Goal: Task Accomplishment & Management: Manage account settings

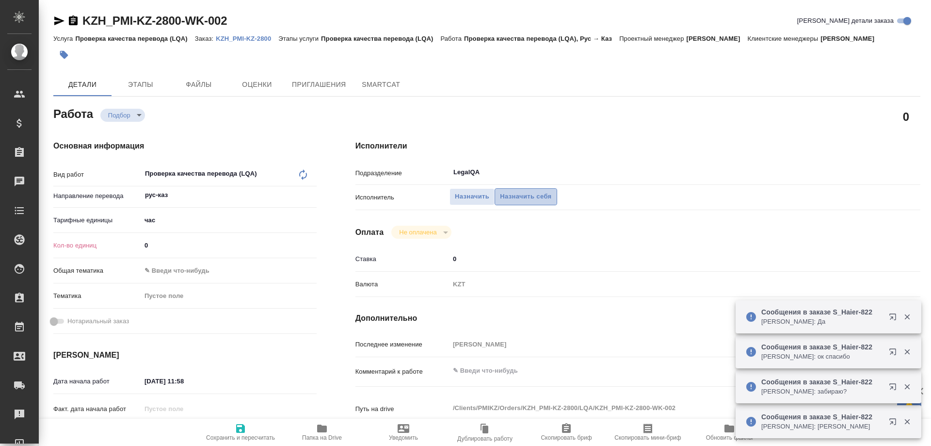
click at [515, 191] on span "Назначить себя" at bounding box center [525, 196] width 51 height 11
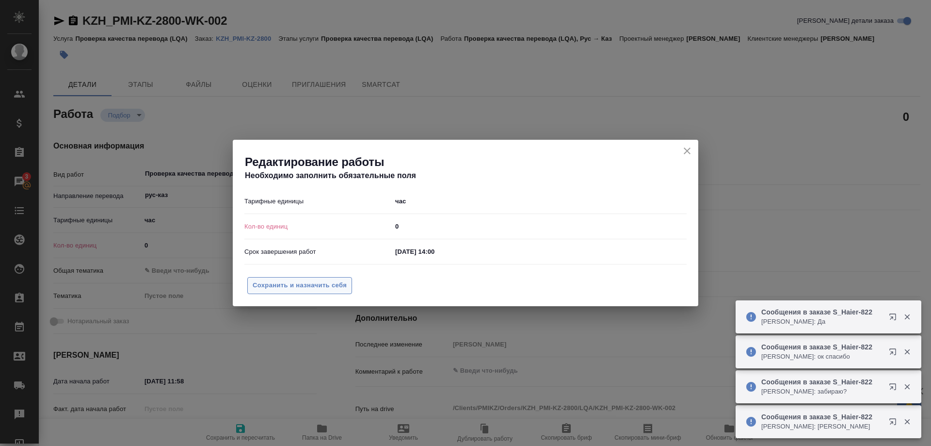
click at [322, 285] on span "Сохранить и назначить себя" at bounding box center [300, 285] width 94 height 11
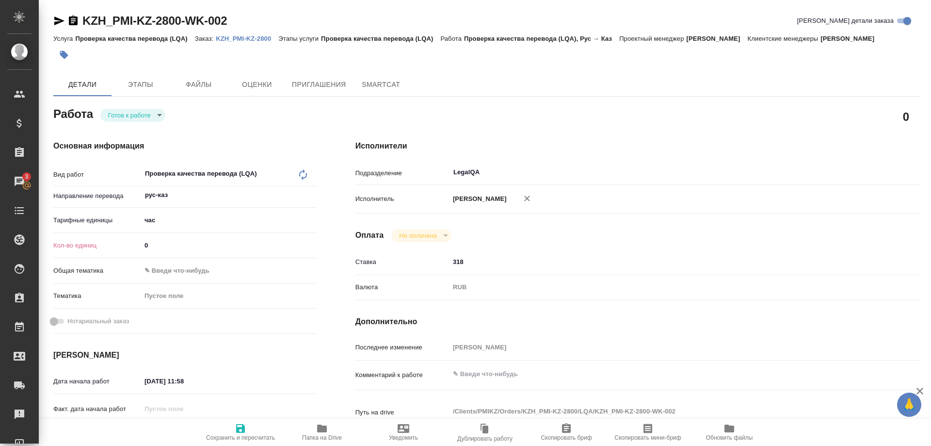
click at [793, 275] on div "Ставка 318" at bounding box center [638, 266] width 565 height 25
drag, startPoint x: 178, startPoint y: 218, endPoint x: 128, endPoint y: 218, distance: 50.9
click at [142, 238] on input "0" at bounding box center [229, 245] width 175 height 14
type input "0.08"
click at [232, 435] on span "Сохранить и пересчитать" at bounding box center [240, 437] width 69 height 7
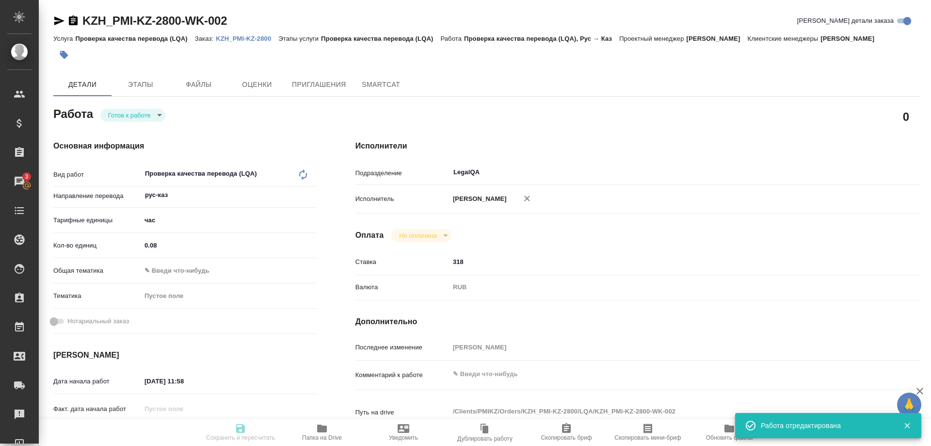
type input "readyForWork"
type input "рус-каз"
type input "5a8b1489cc6b4906c91bfd93"
type input "0.08"
type input "13.08.2025 11:58"
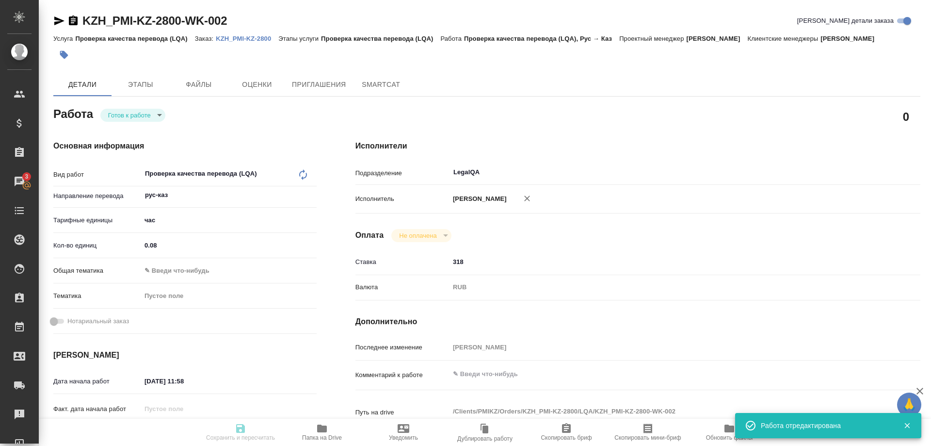
type input "13.08.2025 14:00"
type input "LegalQA"
type input "notPayed"
type input "318"
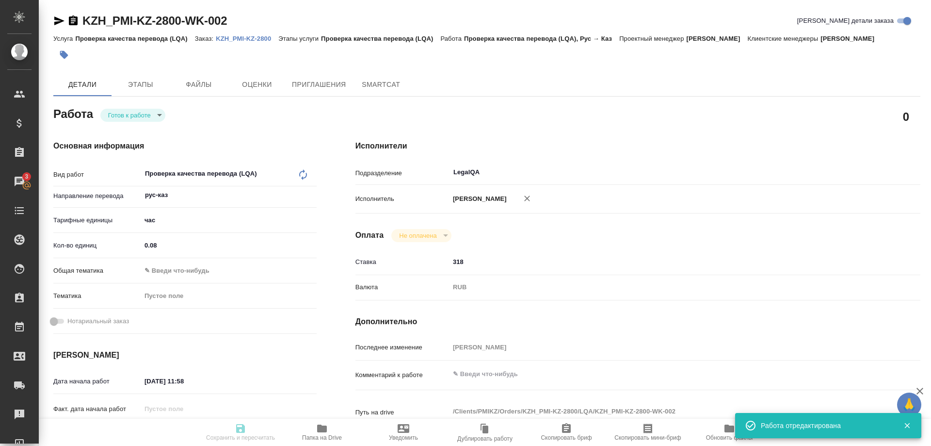
type input "RUB"
type input "[PERSON_NAME]"
type input "KZH_PMI-KZ-2800"
type input "Проверка качества перевода (LQA)"
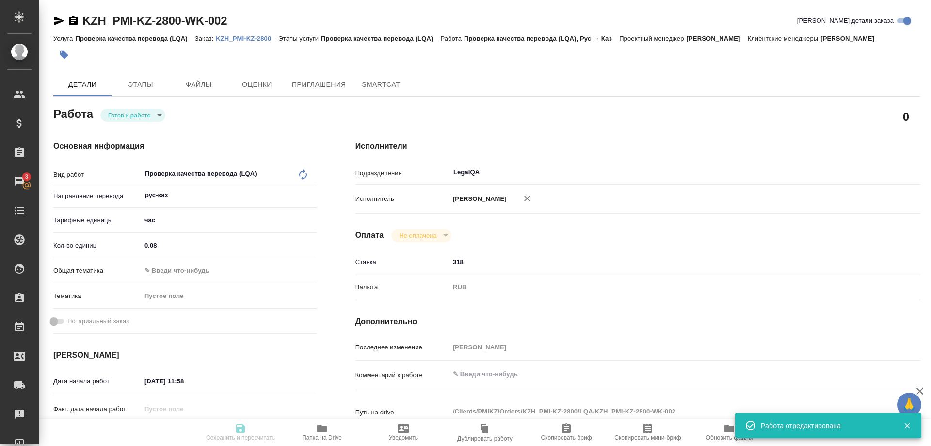
type input "Кошербаева Назерке"
type input "/Clients/PMIKZ/Orders/KZH_PMI-KZ-2800"
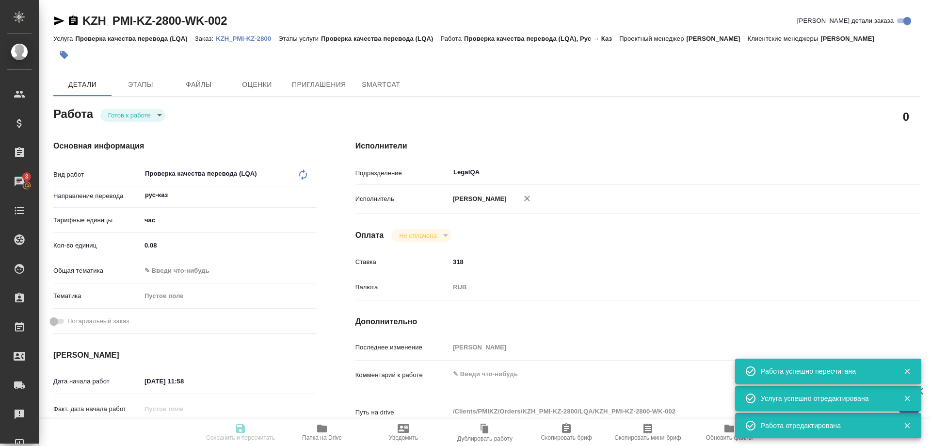
type input "readyForWork"
type input "рус-каз"
type input "5a8b1489cc6b4906c91bfd93"
type input "0.08"
type input "13.08.2025 11:58"
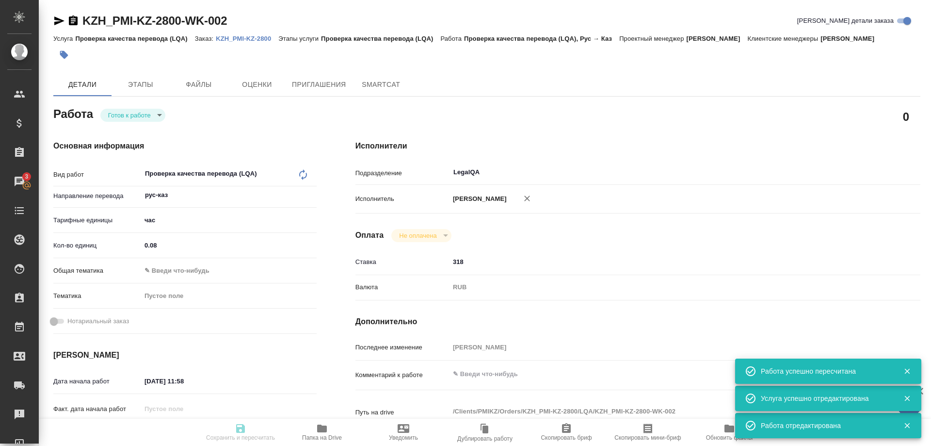
type input "13.08.2025 14:00"
type input "LegalQA"
type input "notPayed"
type input "318"
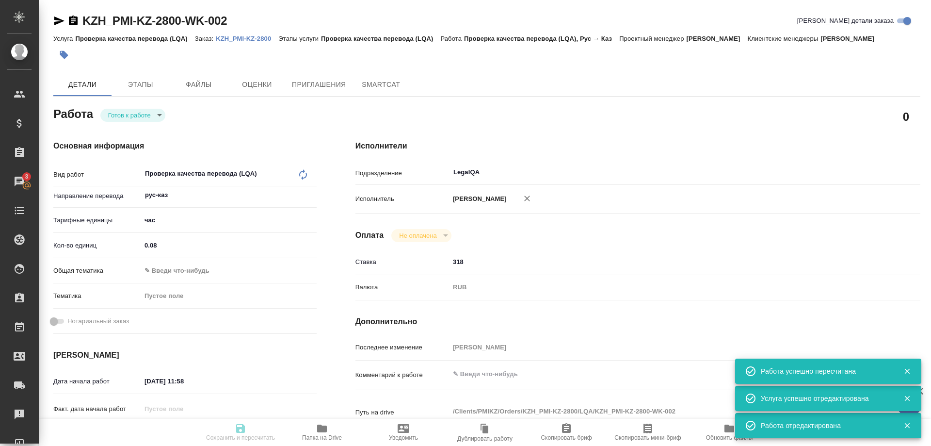
type input "RUB"
type input "[PERSON_NAME]"
type input "KZH_PMI-KZ-2800"
type input "Проверка качества перевода (LQA)"
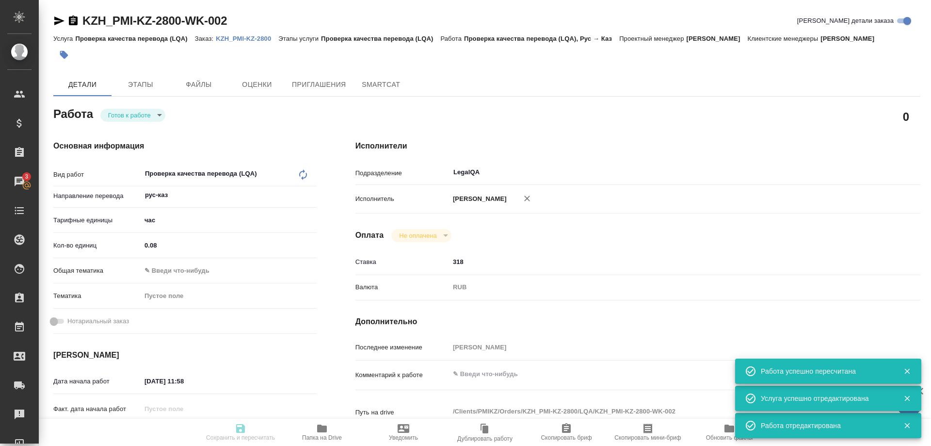
type input "Кошербаева Назерке"
type input "/Clients/PMIKZ/Orders/KZH_PMI-KZ-2800"
click at [257, 38] on p "KZH_PMI-KZ-2800" at bounding box center [247, 38] width 63 height 7
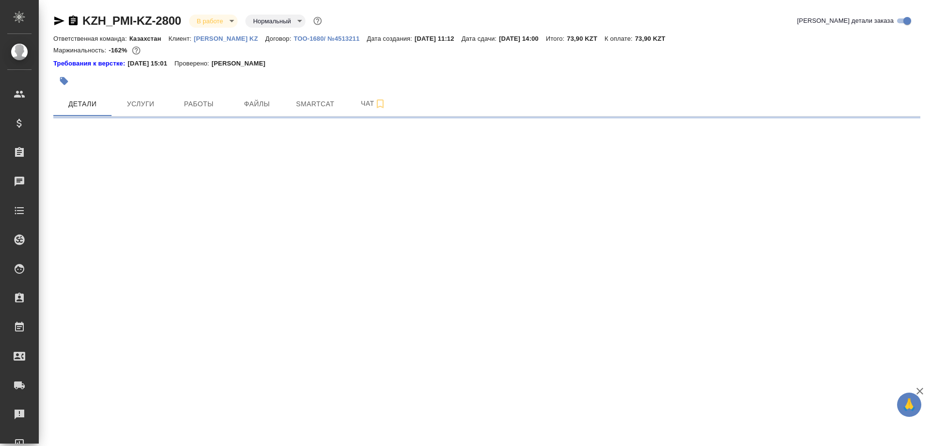
select select "RU"
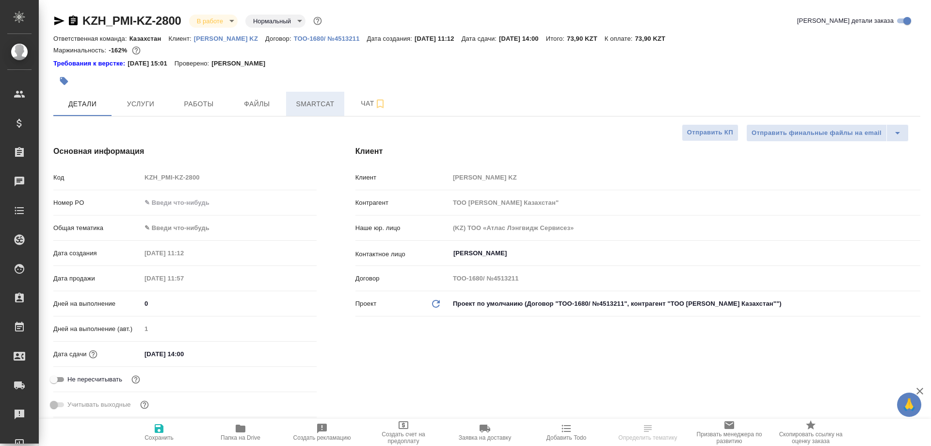
type textarea "x"
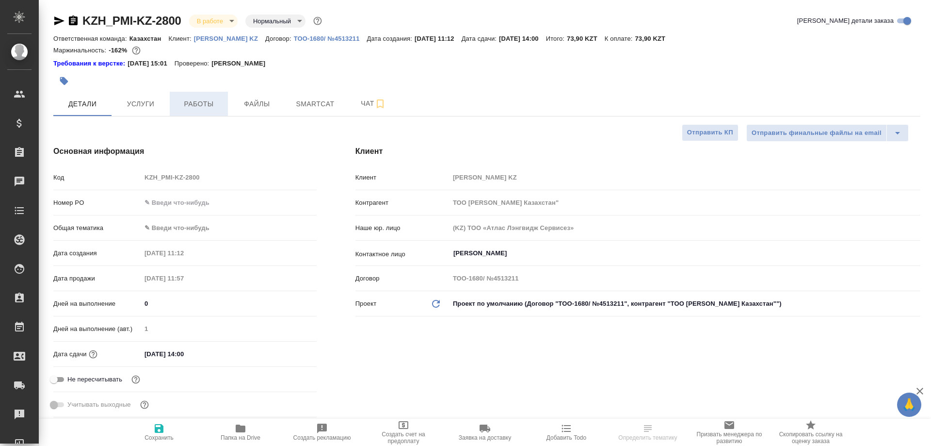
type textarea "x"
click at [188, 109] on span "Работы" at bounding box center [199, 104] width 47 height 12
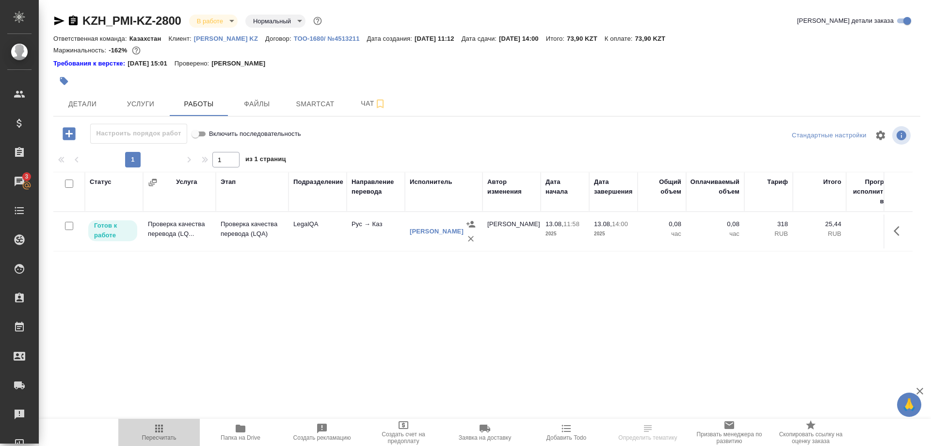
click at [158, 428] on icon "button" at bounding box center [159, 428] width 8 height 8
click at [156, 429] on icon "button" at bounding box center [159, 428] width 8 height 8
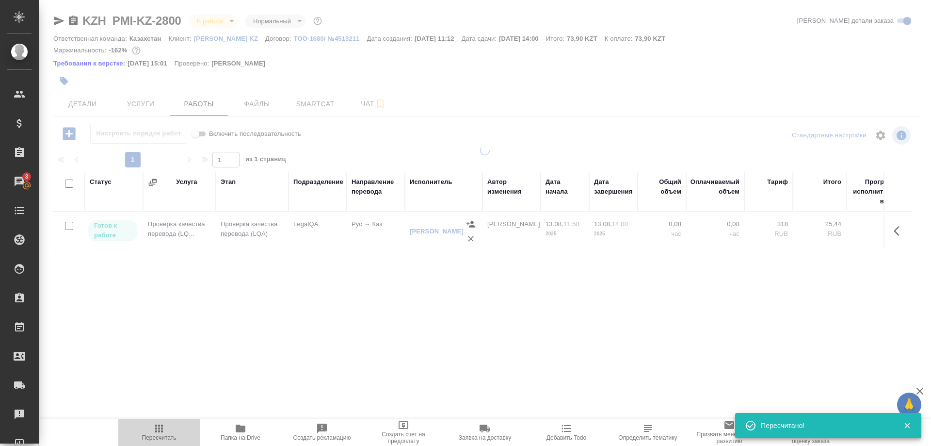
click at [161, 433] on icon "button" at bounding box center [159, 428] width 12 height 12
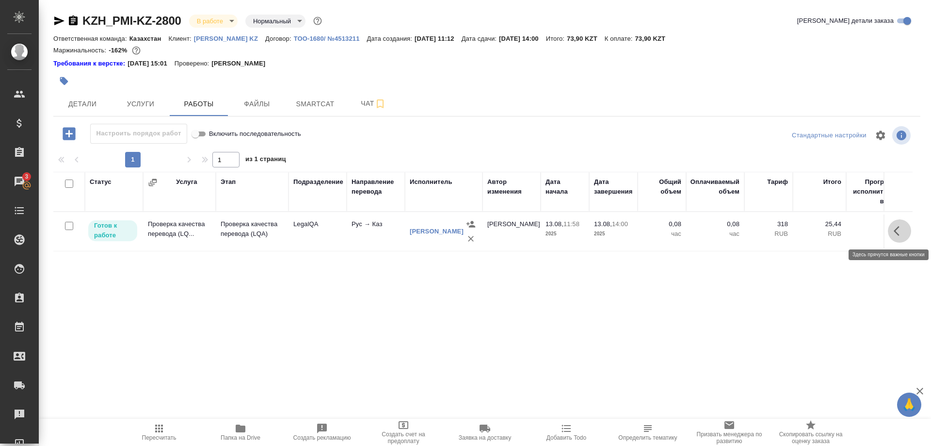
click at [892, 231] on button "button" at bounding box center [899, 230] width 23 height 23
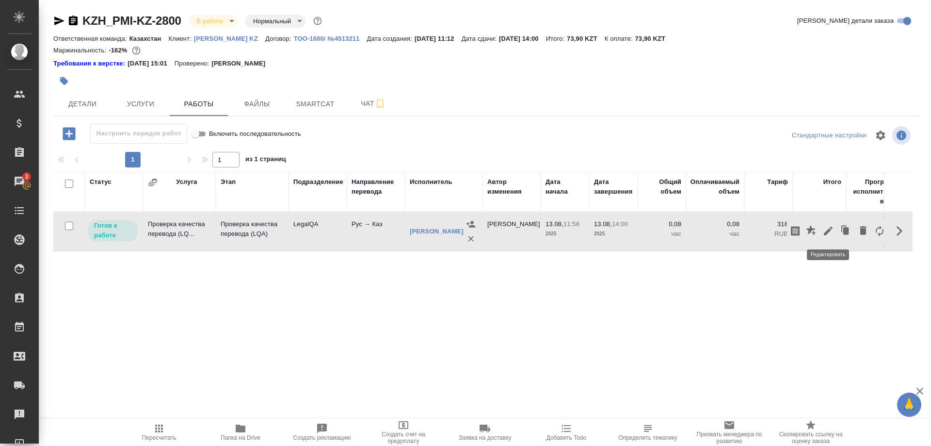
click at [827, 233] on icon "button" at bounding box center [828, 231] width 9 height 9
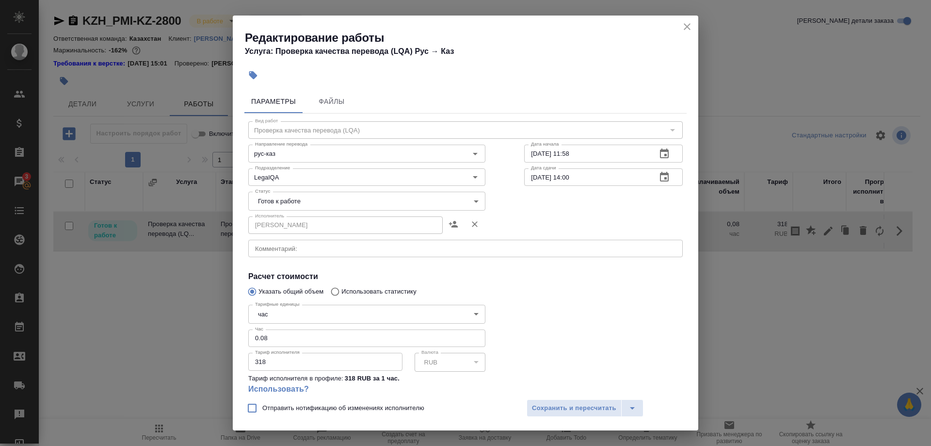
click at [277, 329] on input "0.08" at bounding box center [366, 337] width 237 height 17
click at [283, 329] on input "0.03" at bounding box center [366, 337] width 237 height 17
type input "0.016"
click at [571, 397] on div "Отправить нотификацию об изменениях исполнителю Сохранить и пересчитать" at bounding box center [466, 411] width 466 height 37
click at [595, 408] on span "Сохранить и пересчитать" at bounding box center [574, 408] width 84 height 11
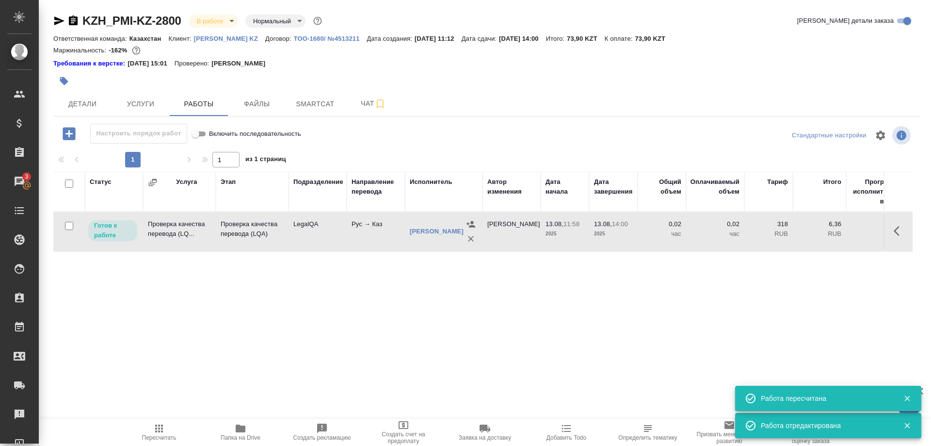
click at [148, 429] on span "Пересчитать" at bounding box center [159, 431] width 70 height 18
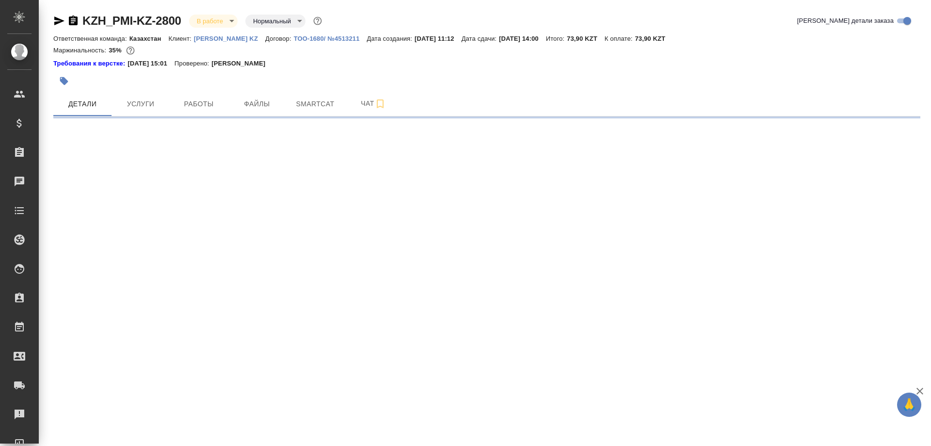
select select "RU"
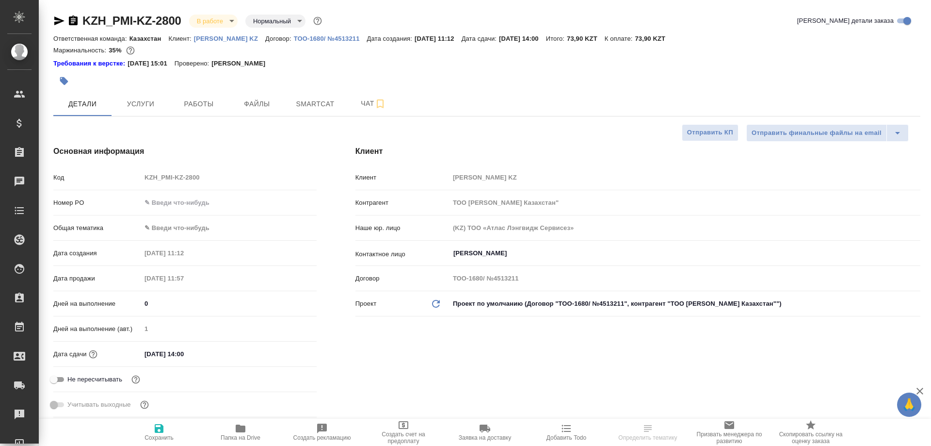
type textarea "x"
click at [234, 429] on span "Папка на Drive" at bounding box center [241, 431] width 70 height 18
type textarea "x"
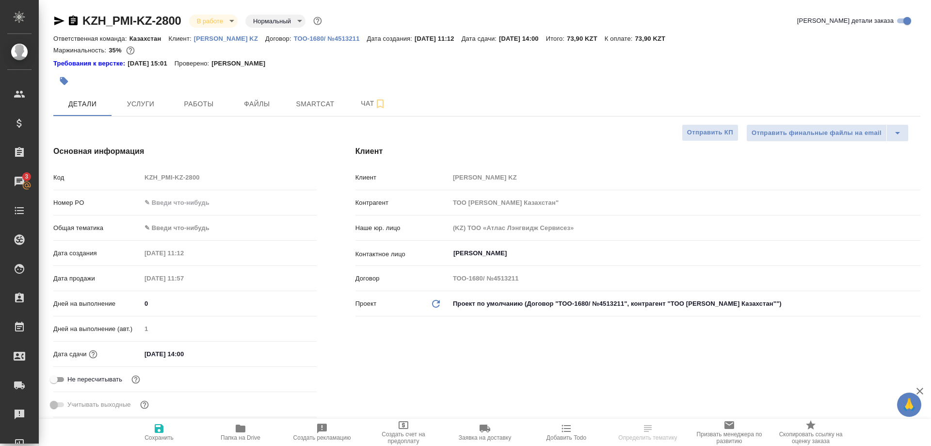
type textarea "x"
select select "RU"
type textarea "x"
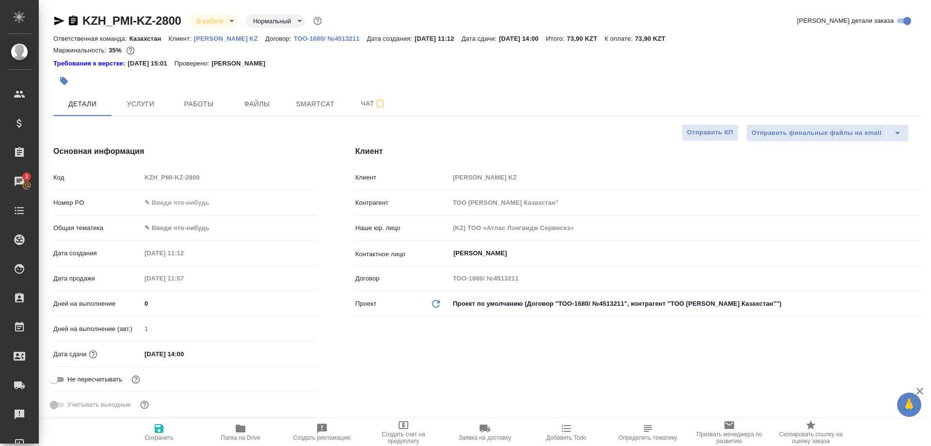
type textarea "x"
click at [209, 102] on span "Работы" at bounding box center [199, 104] width 47 height 12
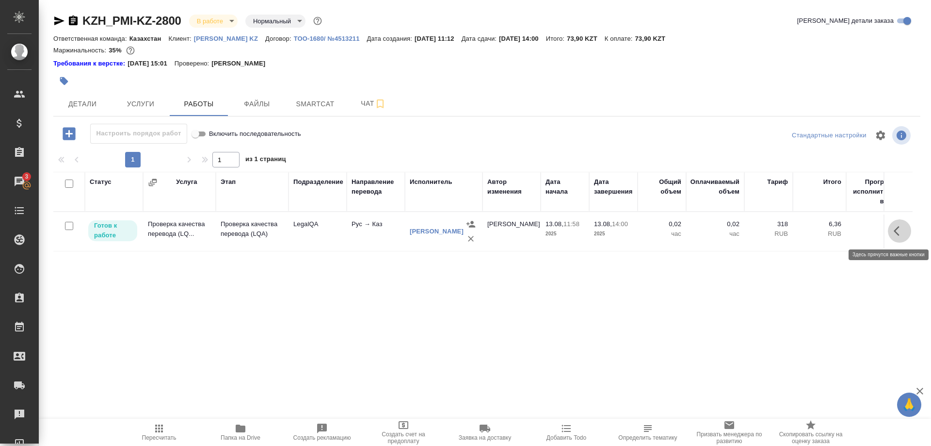
click at [892, 232] on button "button" at bounding box center [899, 230] width 23 height 23
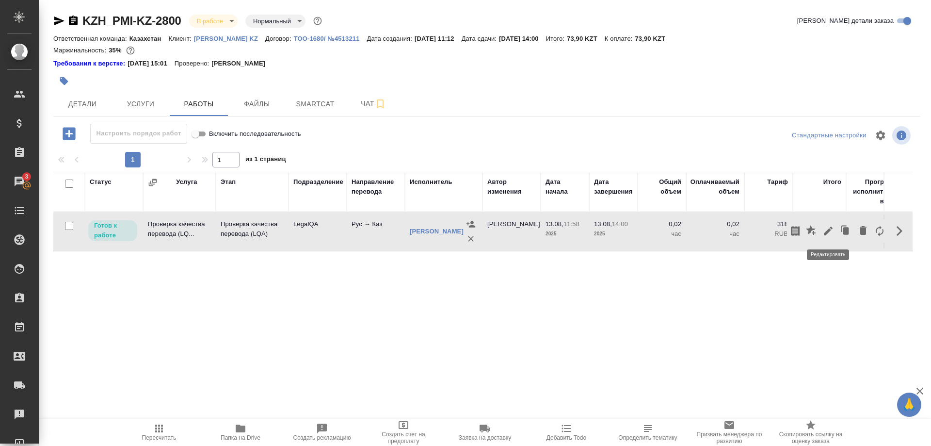
click at [823, 229] on icon "button" at bounding box center [829, 231] width 12 height 12
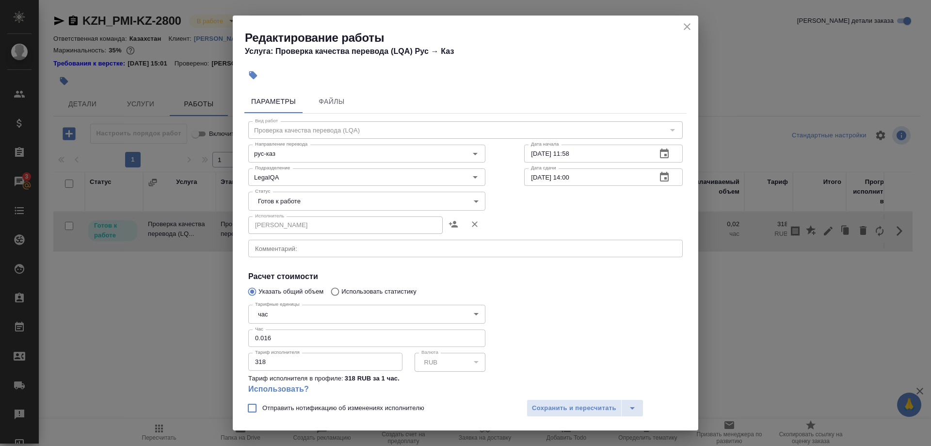
click at [336, 201] on body "🙏 .cls-1 fill:#fff; AWATERA Shirina Sabina Клиенты Спецификации Заказы 3 Чаты T…" at bounding box center [465, 223] width 931 height 446
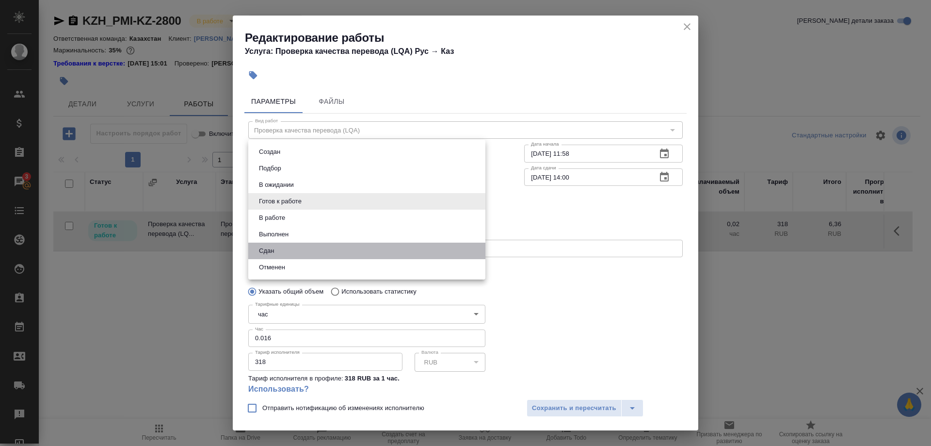
click at [309, 250] on li "Сдан" at bounding box center [366, 251] width 237 height 16
type input "closed"
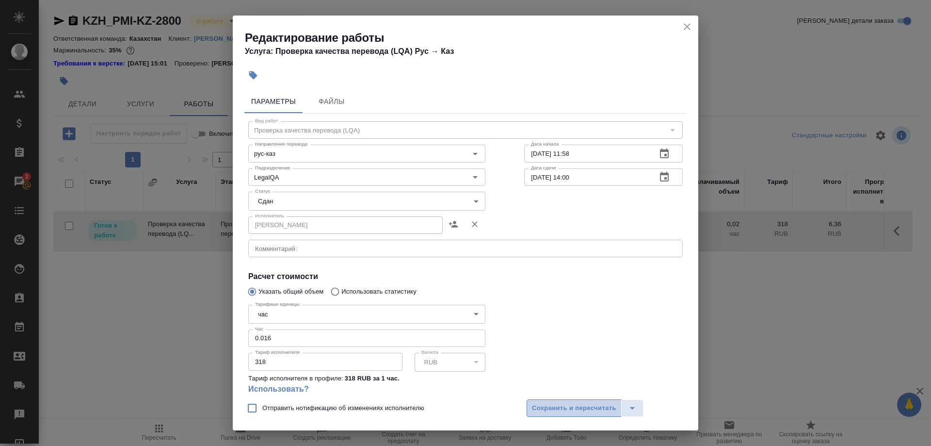
click at [545, 405] on span "Сохранить и пересчитать" at bounding box center [574, 408] width 84 height 11
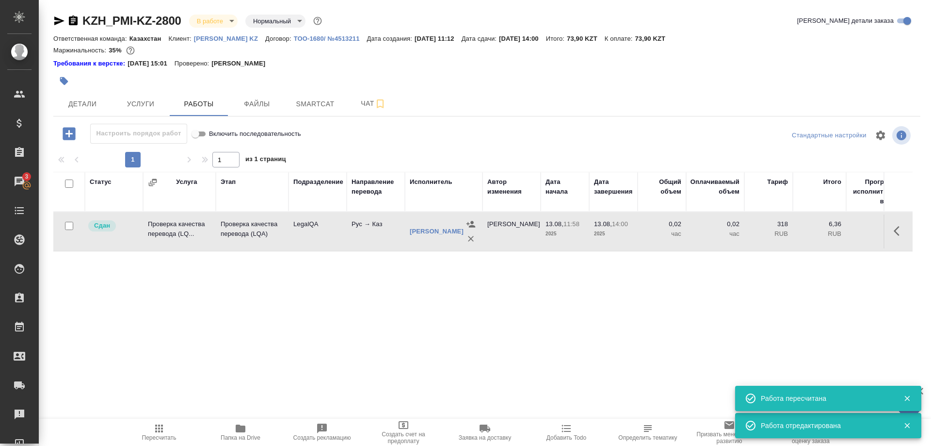
click at [153, 425] on span "Пересчитать" at bounding box center [159, 431] width 70 height 18
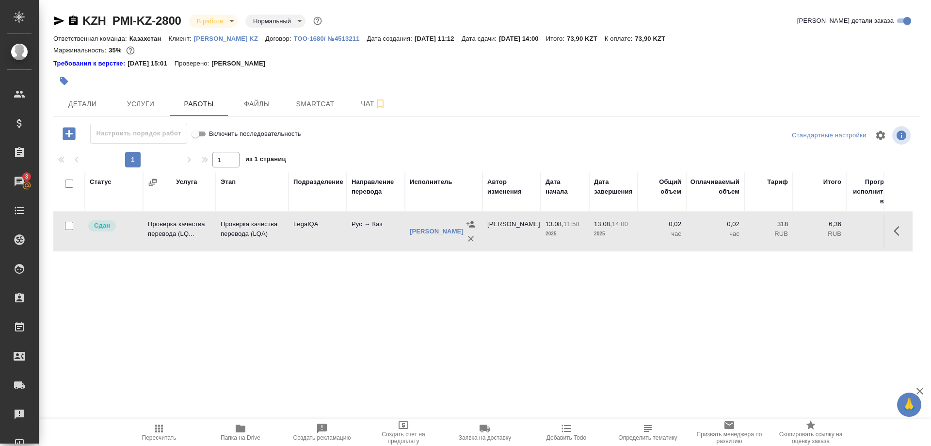
click at [891, 228] on button "button" at bounding box center [899, 230] width 23 height 23
click at [824, 232] on icon "button" at bounding box center [829, 231] width 12 height 12
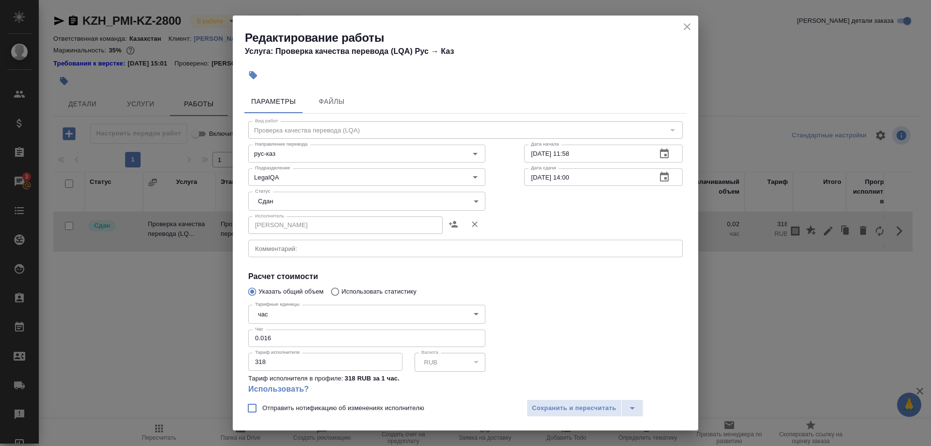
click at [270, 329] on input "0.016" at bounding box center [366, 337] width 237 height 17
type input "0.008"
click at [539, 405] on span "Сохранить и пересчитать" at bounding box center [574, 408] width 84 height 11
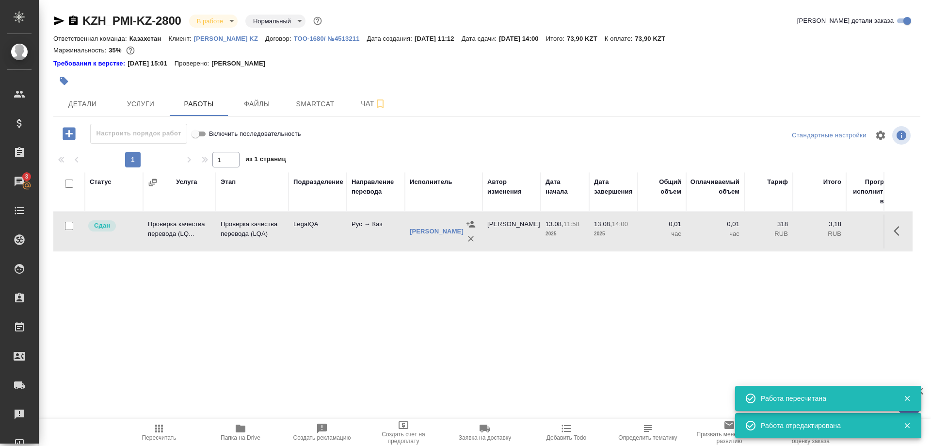
click at [165, 433] on span "Пересчитать" at bounding box center [159, 431] width 70 height 18
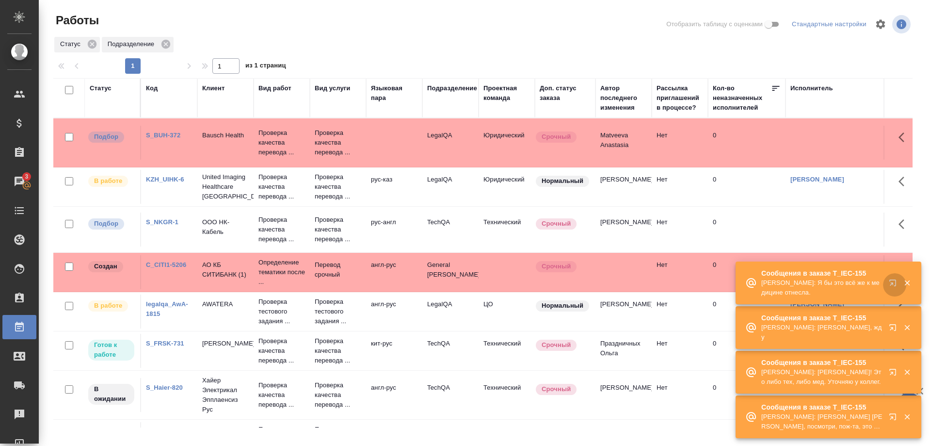
click at [888, 294] on button "button" at bounding box center [894, 284] width 23 height 23
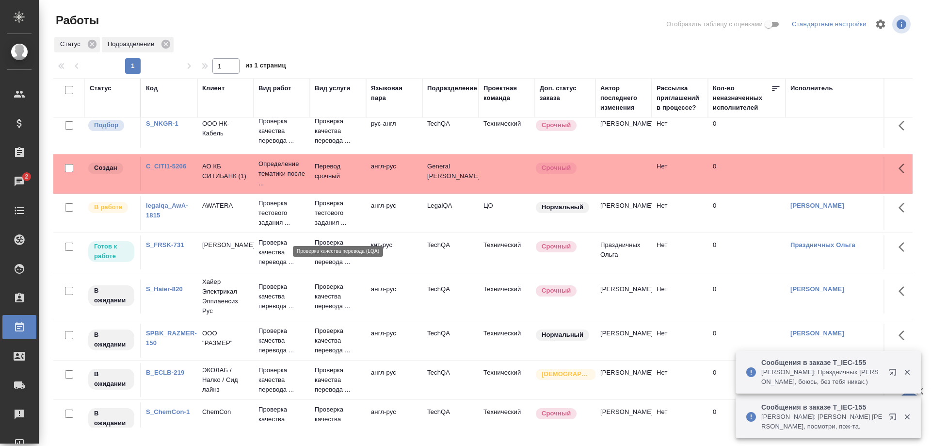
scroll to position [148, 0]
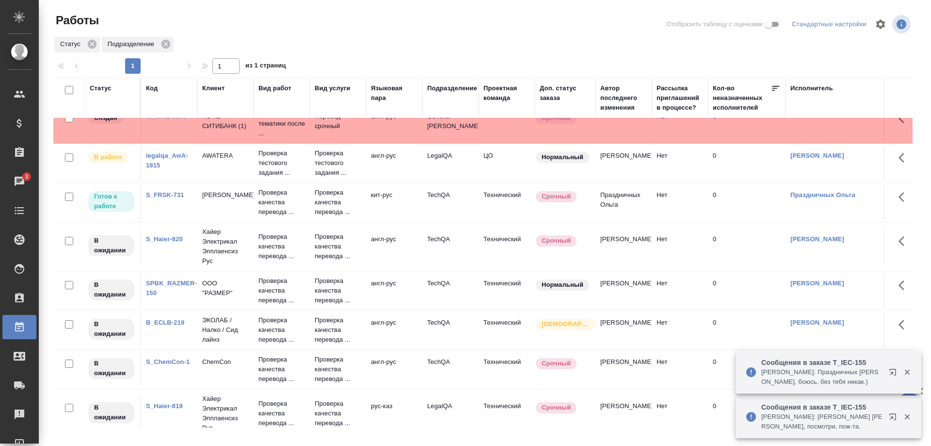
click at [151, 169] on link "legalqa_AwA-1815" at bounding box center [167, 160] width 42 height 17
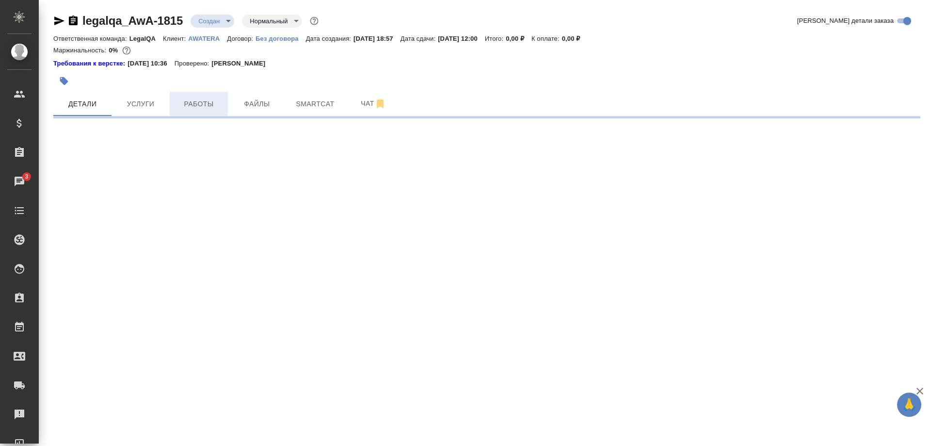
click at [194, 111] on button "Работы" at bounding box center [199, 104] width 58 height 24
select select "RU"
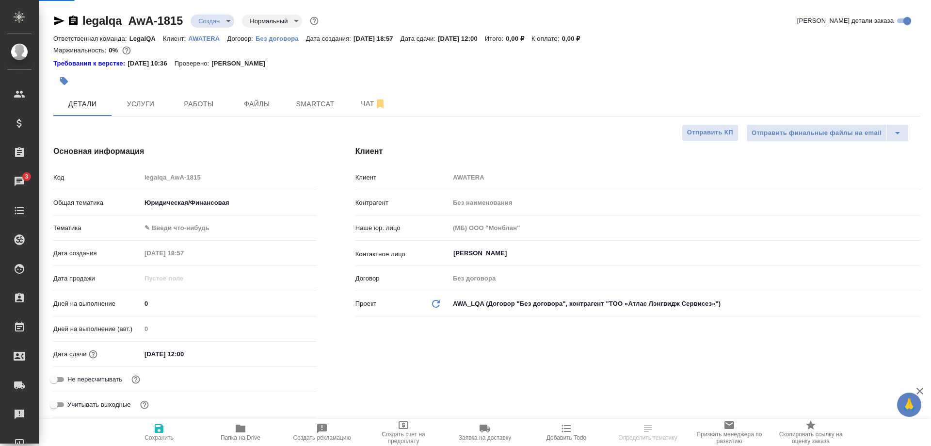
type textarea "x"
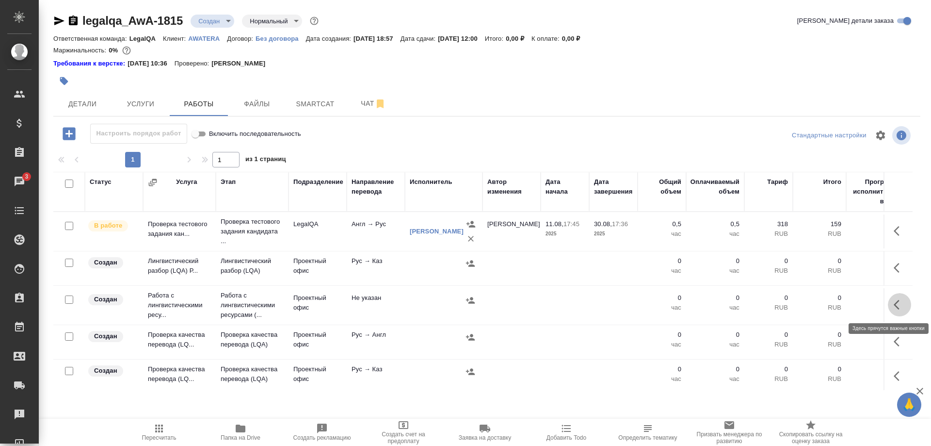
click at [893, 305] on button "button" at bounding box center [899, 304] width 23 height 23
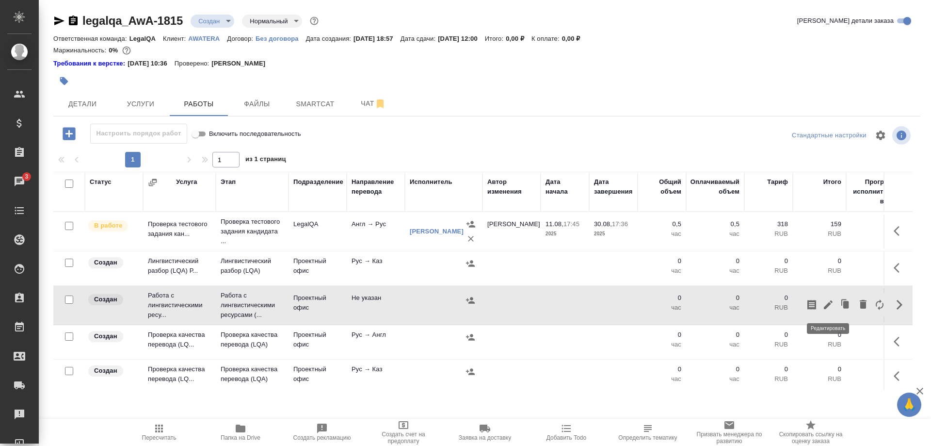
click at [831, 307] on icon "button" at bounding box center [829, 305] width 12 height 12
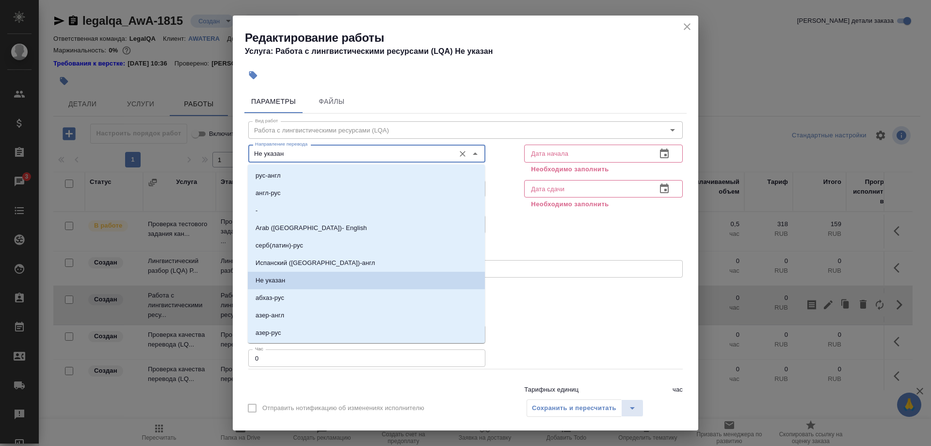
click at [337, 150] on input "Не указан" at bounding box center [350, 153] width 199 height 12
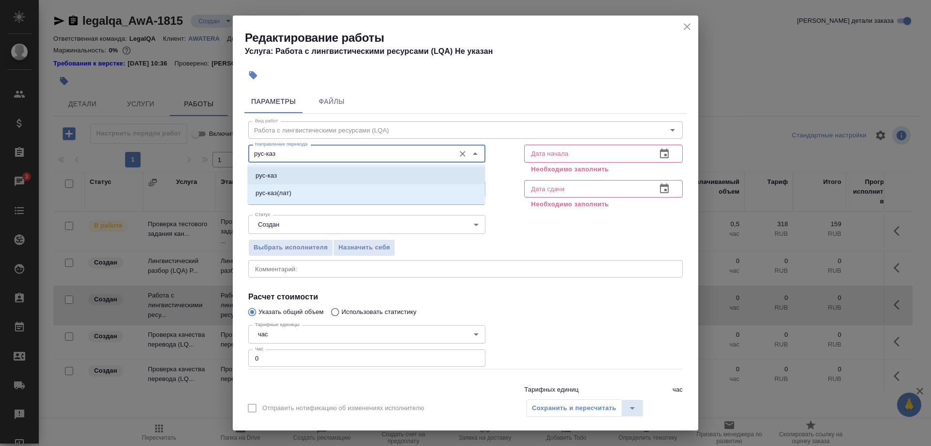
click at [303, 168] on li "рус-каз" at bounding box center [366, 175] width 237 height 17
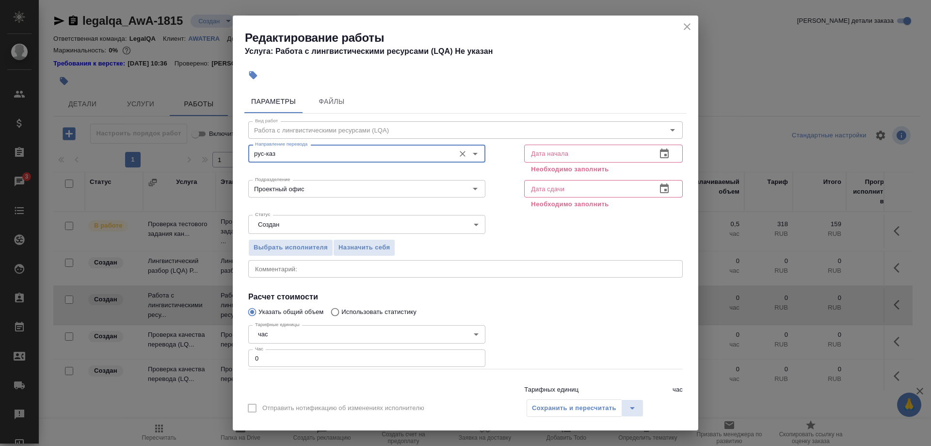
type input "рус-каз"
click at [661, 153] on icon "button" at bounding box center [664, 153] width 9 height 10
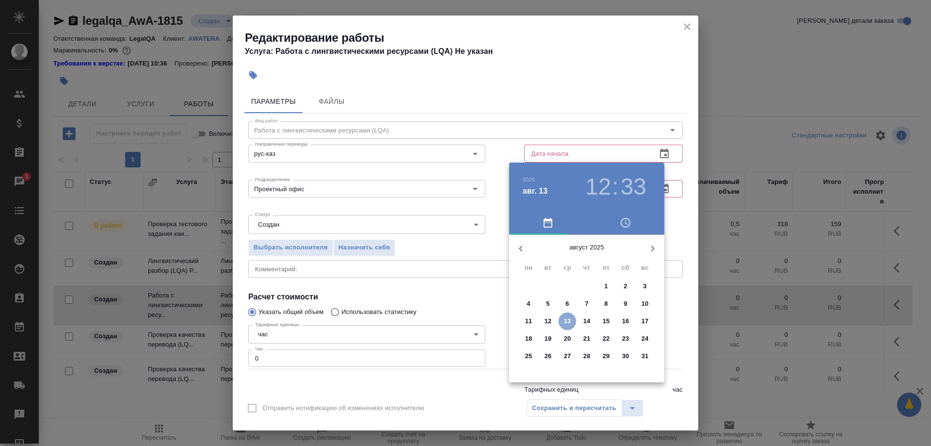
click at [563, 321] on span "13" at bounding box center [567, 321] width 17 height 10
type input "[DATE] 12:33"
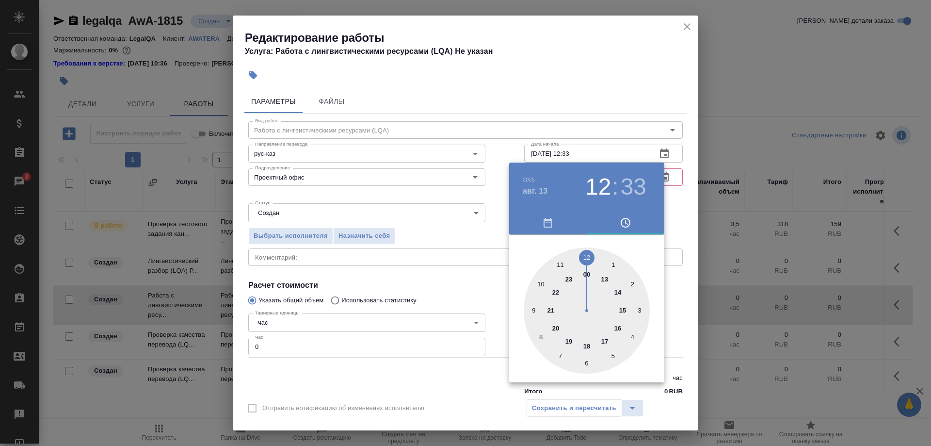
click at [592, 155] on div at bounding box center [465, 223] width 931 height 446
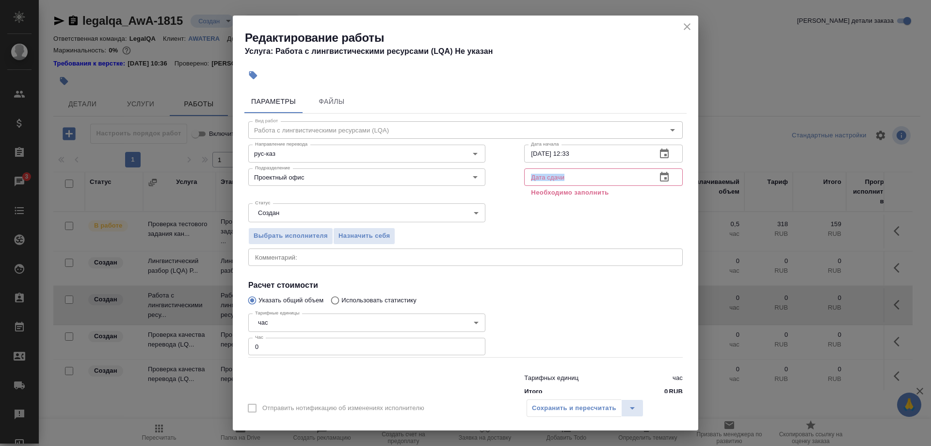
drag, startPoint x: 603, startPoint y: 150, endPoint x: 552, endPoint y: 155, distance: 50.7
click at [583, 150] on input "[DATE] 12:33" at bounding box center [586, 153] width 125 height 17
click at [590, 152] on input "[DATE] 12:33" at bounding box center [586, 153] width 125 height 17
drag, startPoint x: 597, startPoint y: 150, endPoint x: 535, endPoint y: 163, distance: 62.5
click at [524, 152] on input "[DATE] 12:33" at bounding box center [586, 153] width 125 height 17
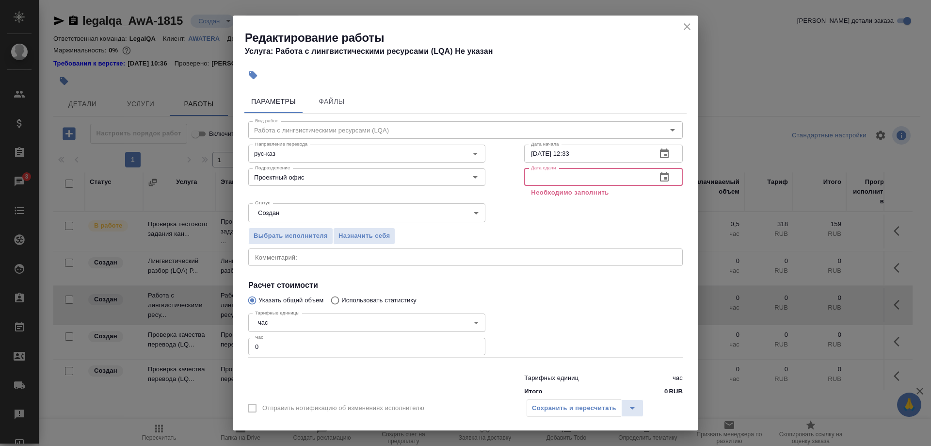
click at [564, 175] on input "text" at bounding box center [586, 176] width 125 height 17
paste input "[DATE] 12:33"
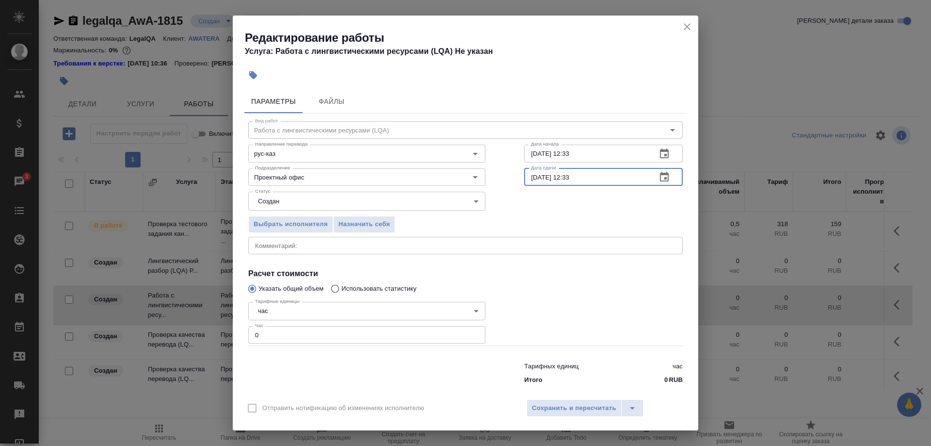
click at [574, 183] on input "[DATE] 12:33" at bounding box center [586, 176] width 125 height 17
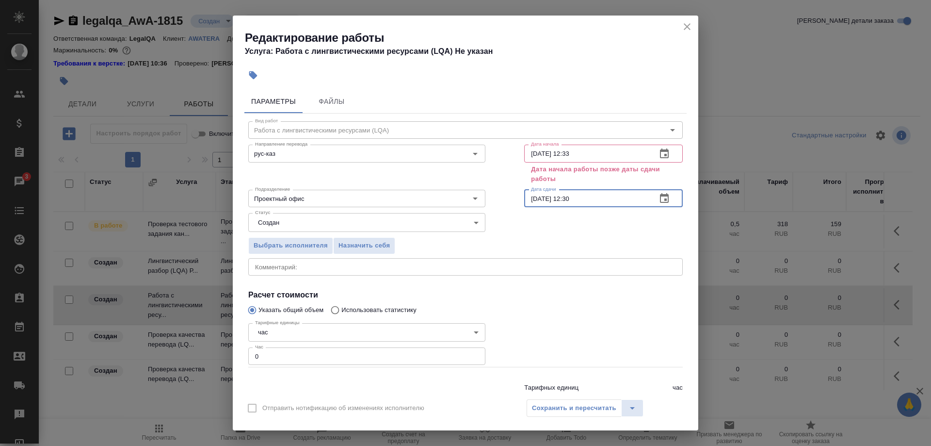
type input "[DATE] 12:30"
drag, startPoint x: 563, startPoint y: 150, endPoint x: 559, endPoint y: 174, distance: 24.0
click at [563, 151] on input "[DATE] 12:33" at bounding box center [586, 153] width 125 height 17
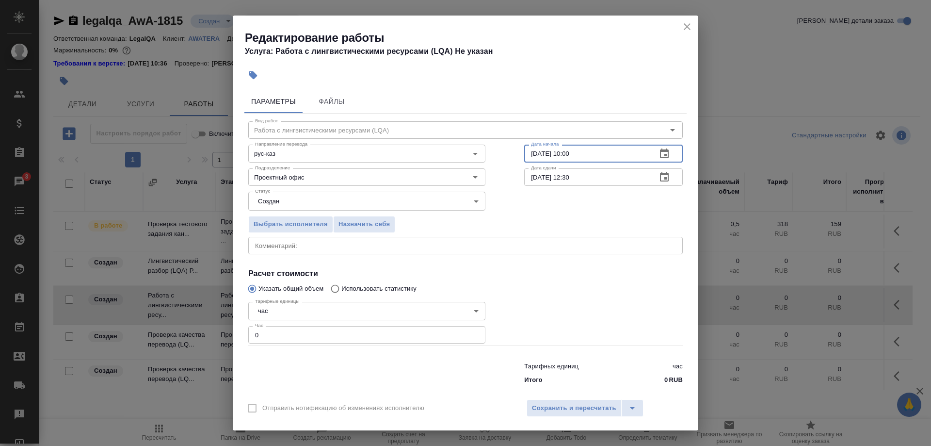
type input "[DATE] 10:00"
drag, startPoint x: 274, startPoint y: 330, endPoint x: 240, endPoint y: 330, distance: 33.5
click at [248, 330] on input "0" at bounding box center [366, 334] width 237 height 17
type input "2"
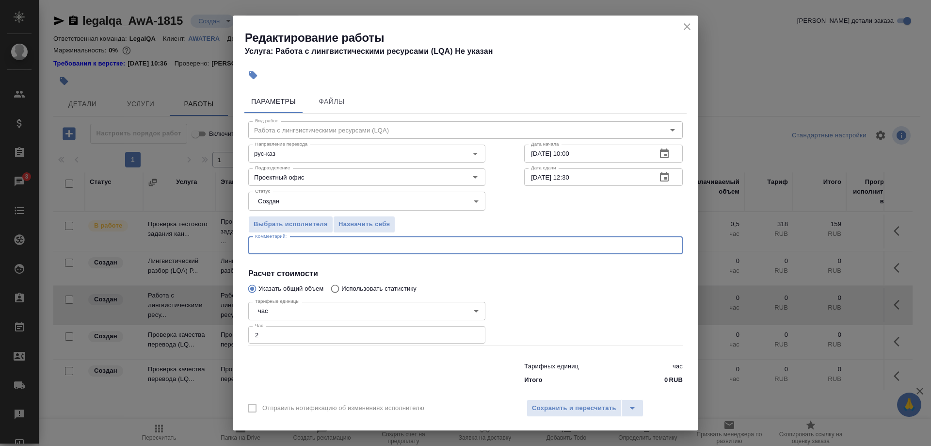
click at [274, 249] on textarea at bounding box center [465, 245] width 421 height 7
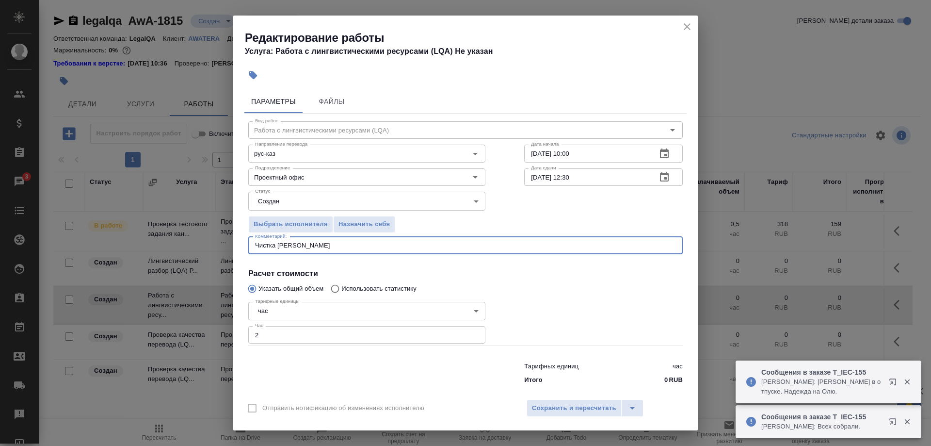
click at [313, 247] on div "Чистка ТМ Орион x Комментарий:" at bounding box center [465, 245] width 435 height 17
drag, startPoint x: 284, startPoint y: 251, endPoint x: 356, endPoint y: 252, distance: 72.3
click at [356, 249] on textarea "Чистка [PERSON_NAME]" at bounding box center [465, 245] width 421 height 7
paste textarea "[DATE] 12:33"
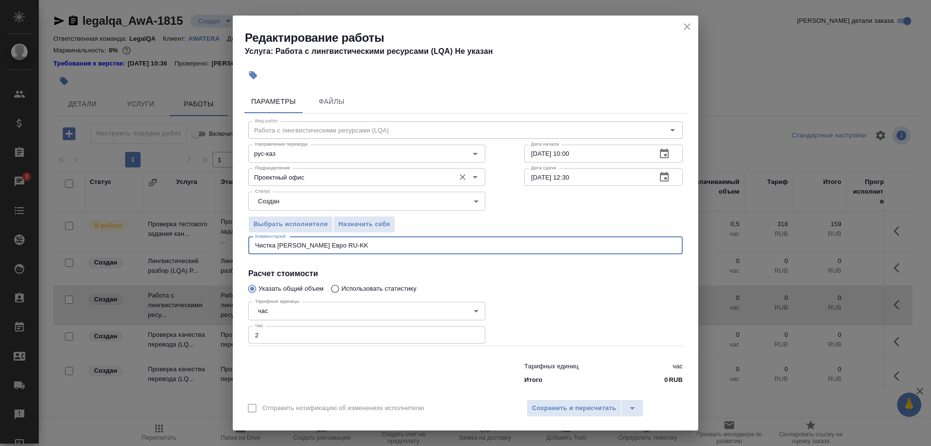
type textarea "Чистка [PERSON_NAME] Евро RU-KK"
click at [380, 178] on input "Проектный офис" at bounding box center [350, 177] width 199 height 12
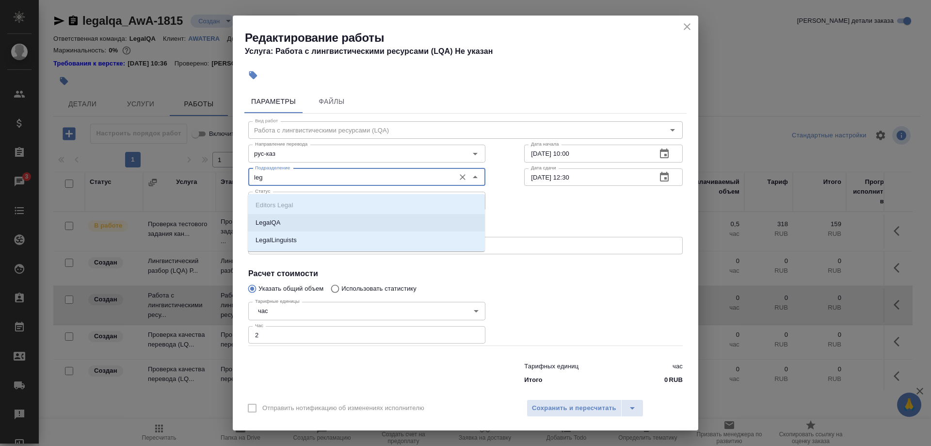
click at [313, 221] on li "LegalQA" at bounding box center [366, 222] width 237 height 17
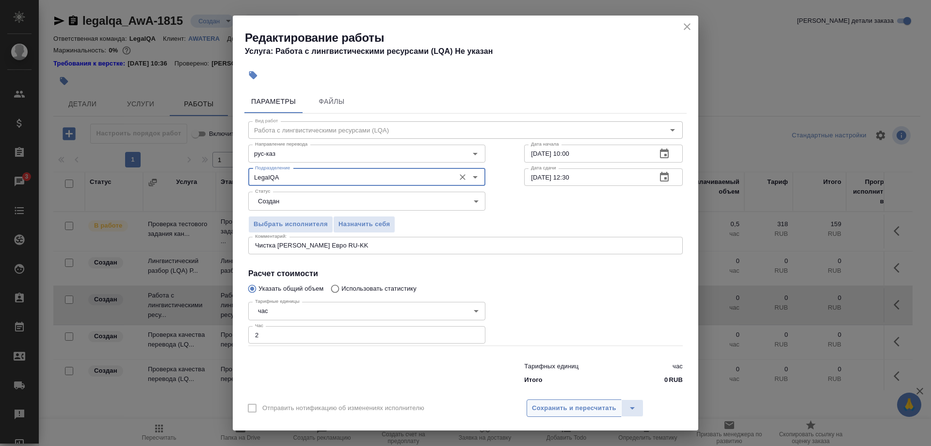
type input "LegalQA"
click at [559, 408] on button "Сохранить и пересчитать" at bounding box center [574, 407] width 95 height 17
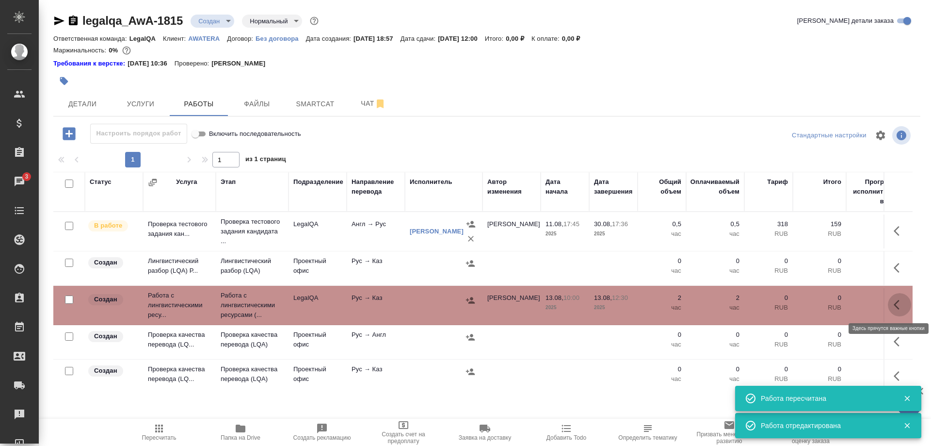
click at [892, 306] on button "button" at bounding box center [899, 304] width 23 height 23
click at [828, 306] on icon "button" at bounding box center [828, 304] width 9 height 9
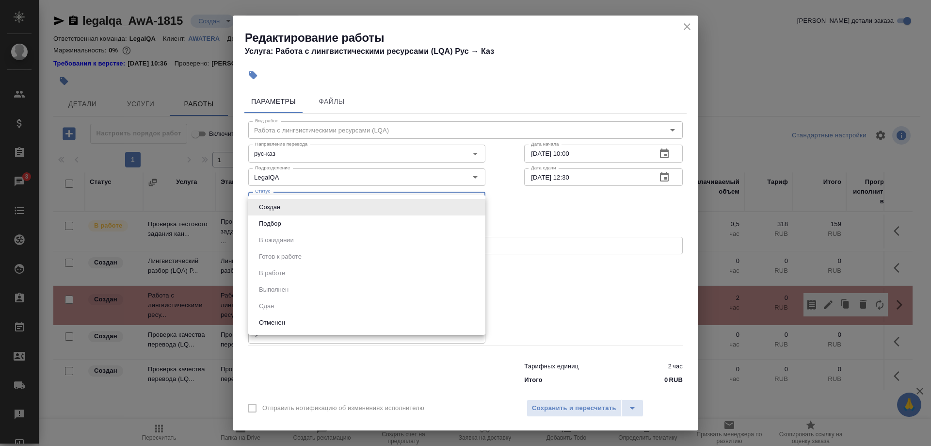
click at [377, 211] on body "🙏 .cls-1 fill:#fff; AWATERA [PERSON_NAME] Спецификации Заказы 3 Чаты Todo Проек…" at bounding box center [465, 223] width 931 height 446
click at [531, 238] on div at bounding box center [465, 223] width 931 height 446
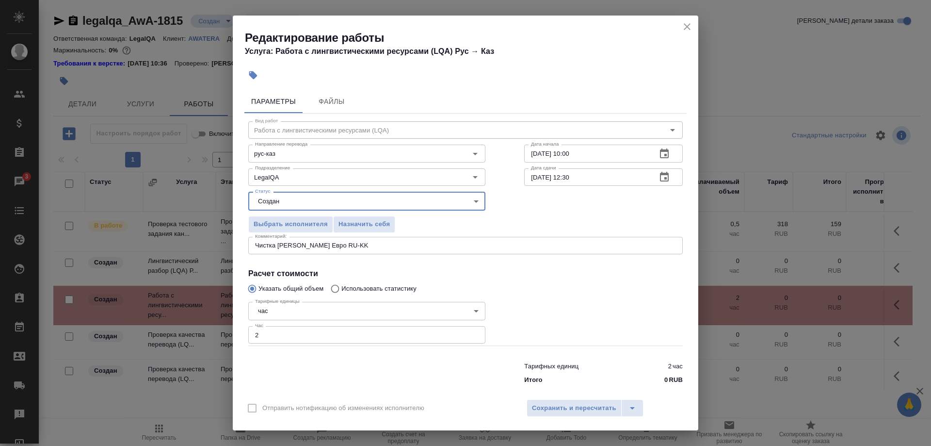
drag, startPoint x: 355, startPoint y: 228, endPoint x: 427, endPoint y: 275, distance: 86.5
click at [356, 230] on span "Назначить себя" at bounding box center [364, 224] width 51 height 11
click at [554, 403] on span "Сохранить и пересчитать" at bounding box center [574, 408] width 84 height 11
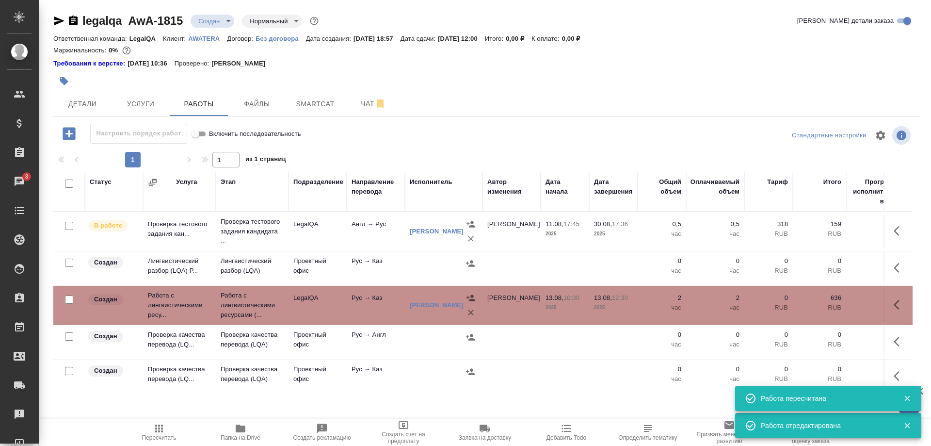
click at [892, 307] on button "button" at bounding box center [899, 304] width 23 height 23
click at [823, 304] on icon "button" at bounding box center [829, 305] width 12 height 12
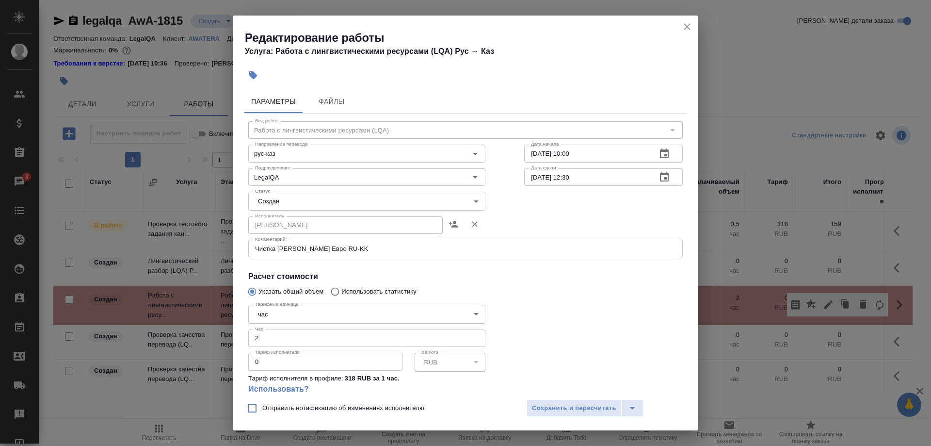
click at [277, 196] on body "🙏 .cls-1 fill:#fff; AWATERA [PERSON_NAME] Спецификации Заказы 3 Чаты Todo Проек…" at bounding box center [465, 223] width 931 height 446
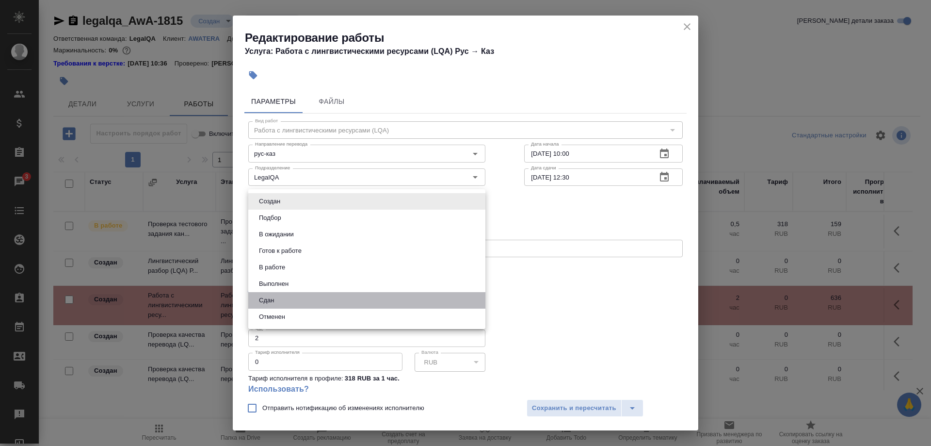
click at [259, 294] on li "Сдан" at bounding box center [366, 300] width 237 height 16
type input "closed"
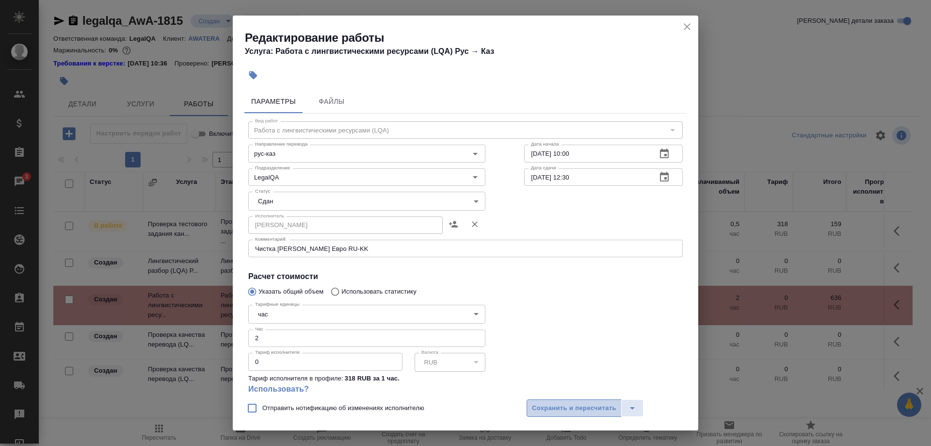
click at [551, 404] on span "Сохранить и пересчитать" at bounding box center [574, 408] width 84 height 11
